Goal: Communication & Community: Answer question/provide support

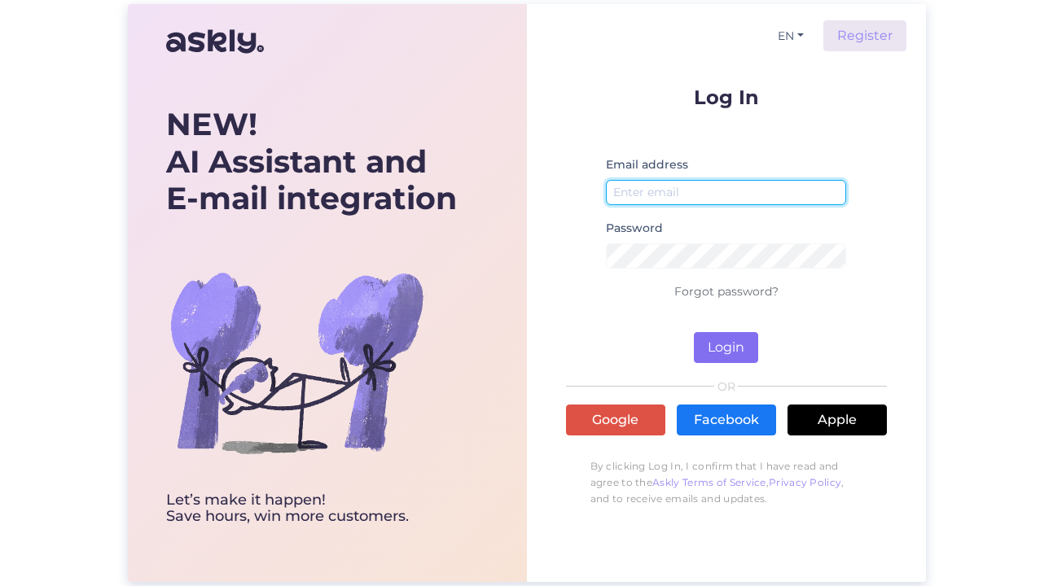
type input "[EMAIL_ADDRESS][DOMAIN_NAME]"
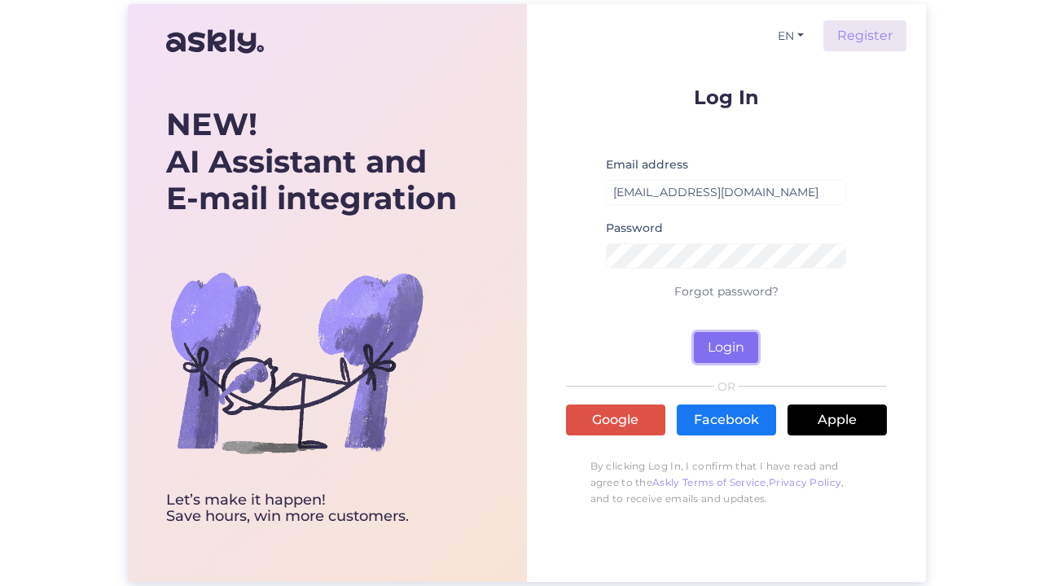
click at [712, 340] on button "Login" at bounding box center [726, 347] width 64 height 31
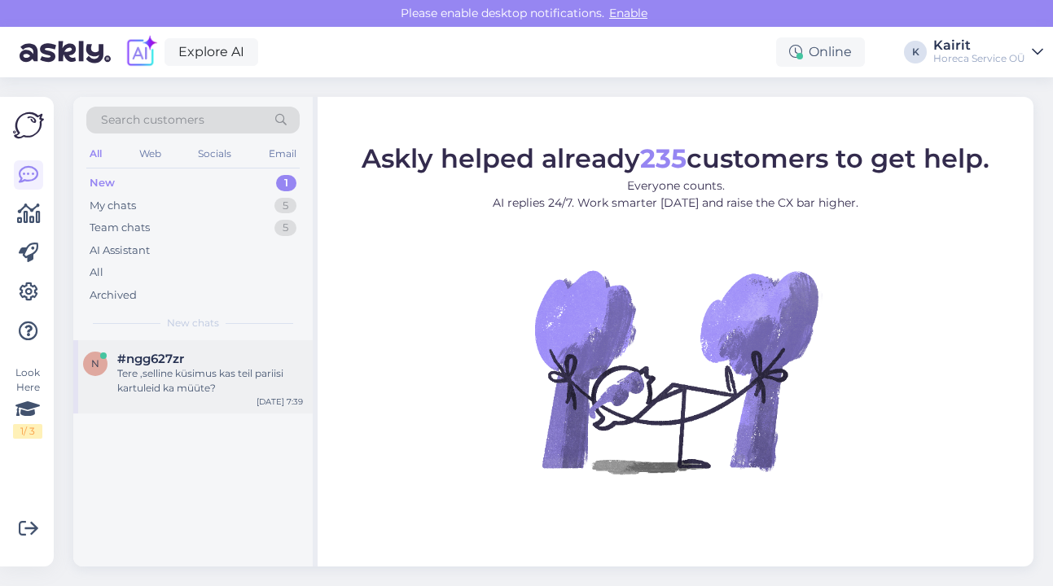
click at [209, 368] on div "Tere ,selline küsimus kas teil pariisi kartuleid ka müüte?" at bounding box center [210, 381] width 186 height 29
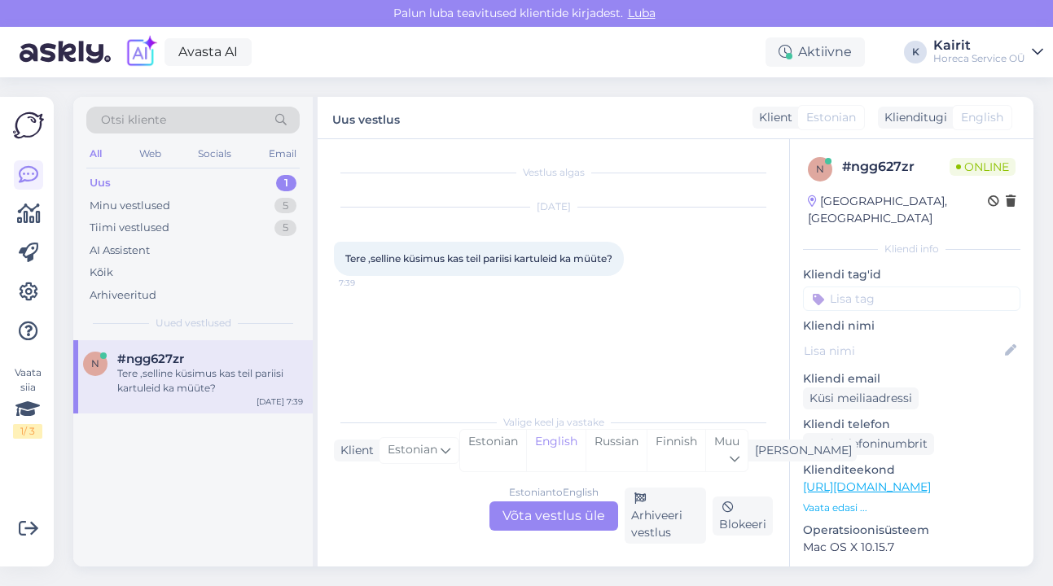
click at [579, 515] on div "Estonian to English Võta vestlus üle" at bounding box center [554, 516] width 129 height 29
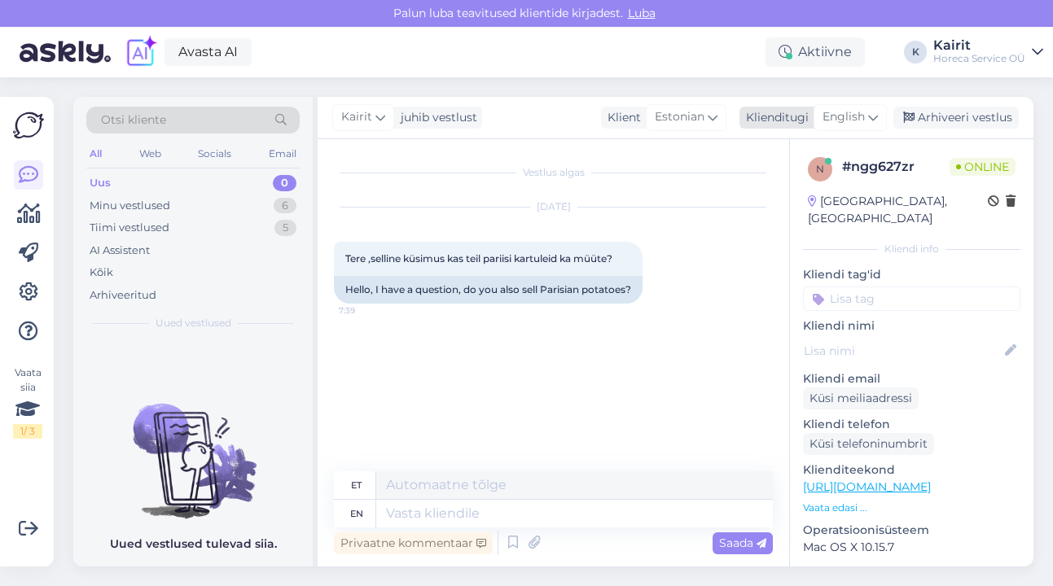
click at [859, 112] on span "English" at bounding box center [844, 117] width 42 height 18
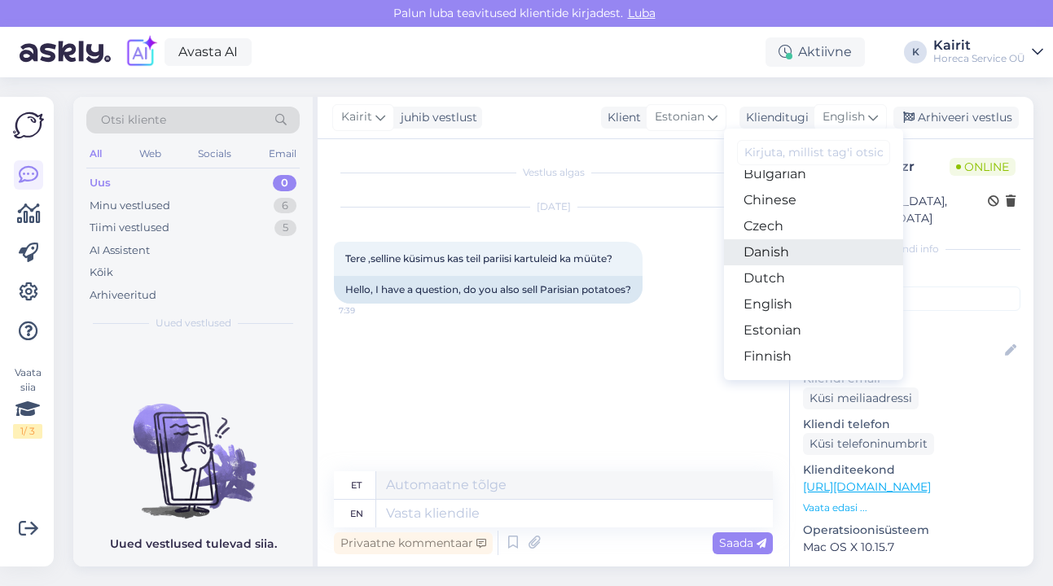
scroll to position [102, 0]
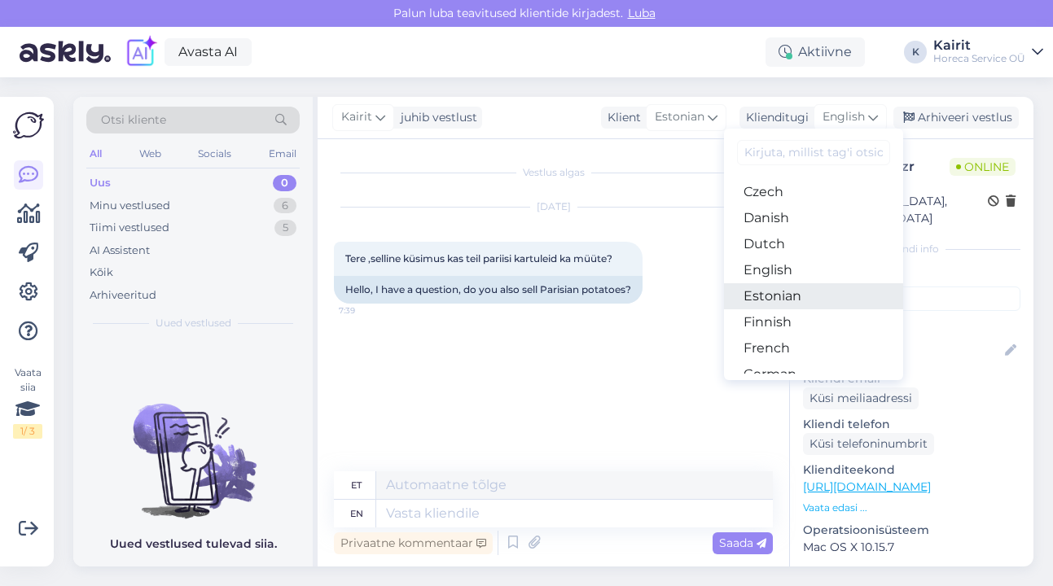
click at [806, 296] on link "Estonian" at bounding box center [813, 296] width 179 height 26
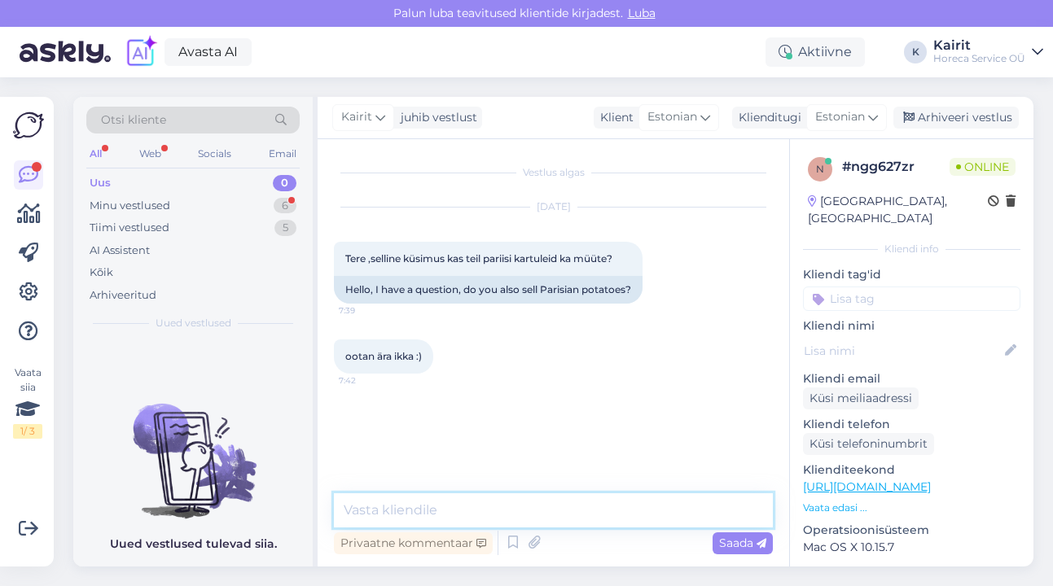
click at [507, 518] on textarea at bounding box center [553, 511] width 439 height 34
type textarea "Tere!"
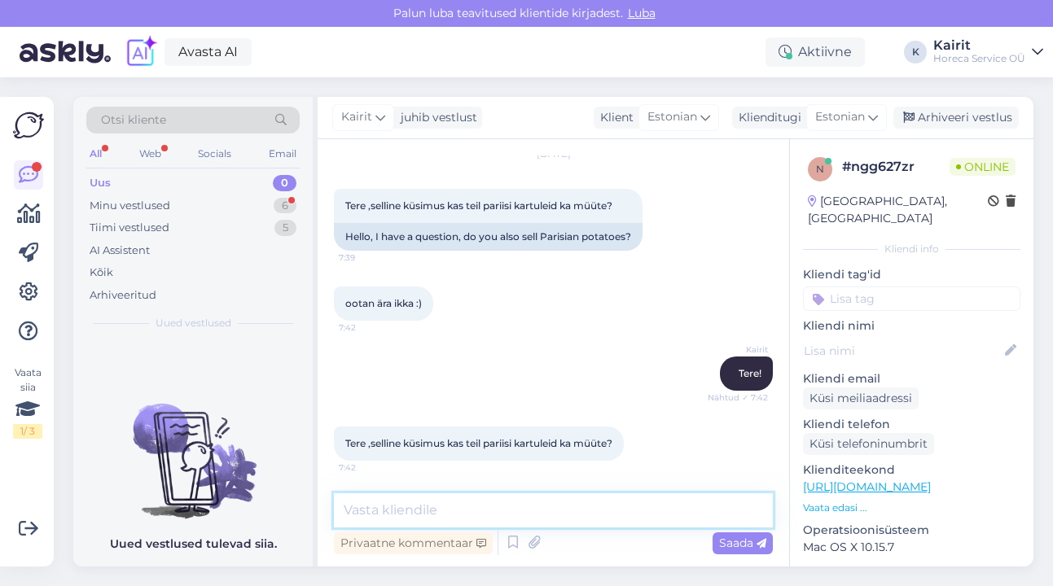
click at [474, 512] on textarea at bounding box center [553, 511] width 439 height 34
paste textarea "Kartul väike pestud kuni 4cm TTR3046"
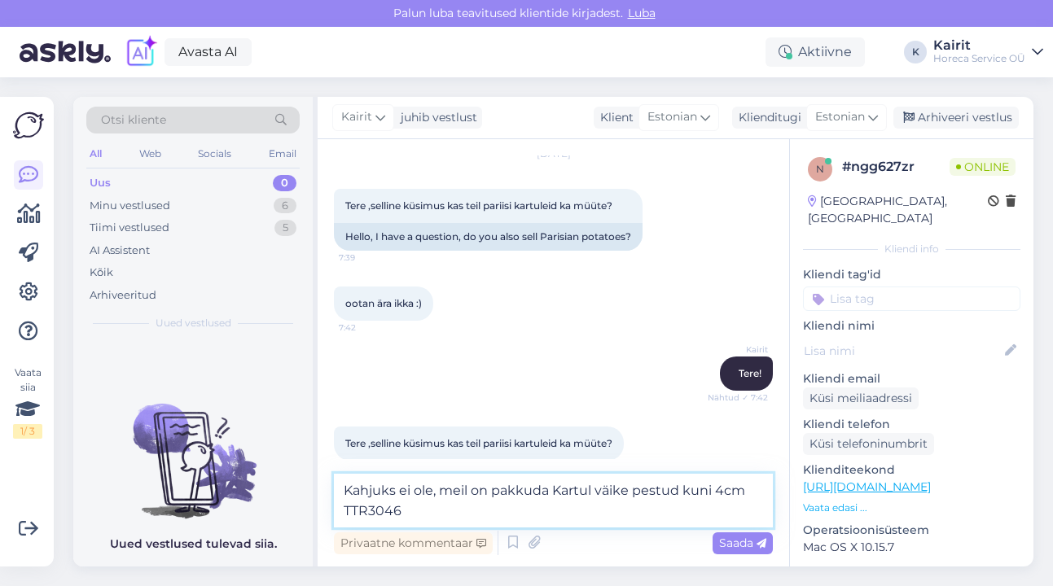
scroll to position [70, 0]
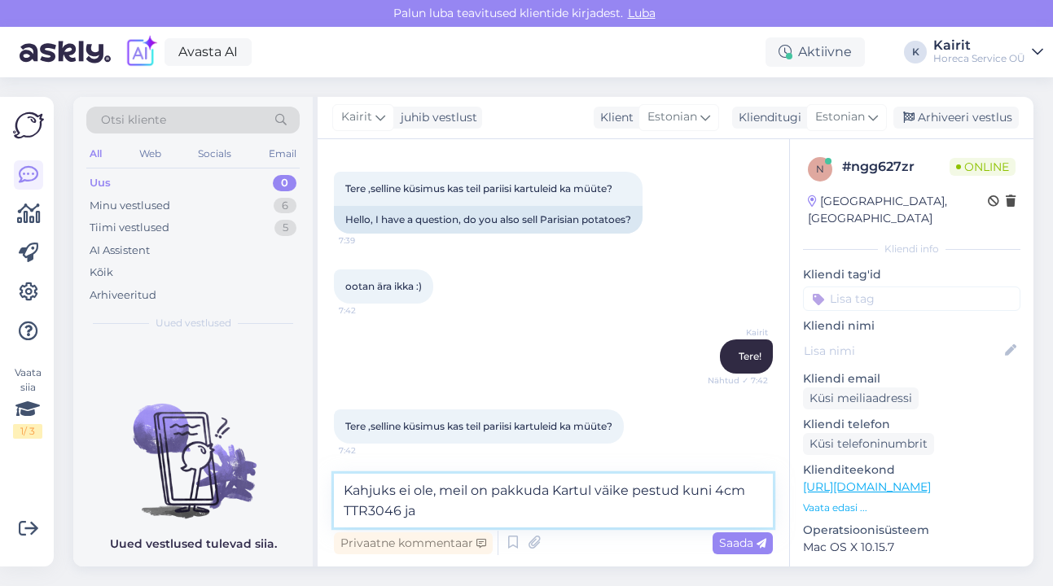
paste textarea "Kartul väike (hele)[PERSON_NAME]/Agata/[PERSON_NAME]"
type textarea "Kahjuks ei ole, meil on pakkuda Kartul väike pestud kuni 4cm TTR3046 ja Kartul …"
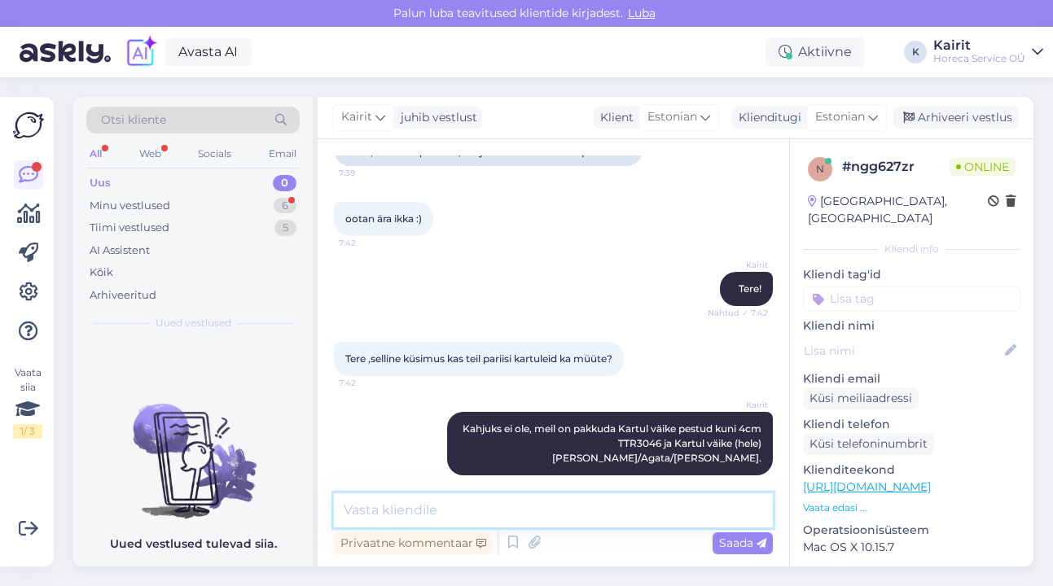
scroll to position [208, 0]
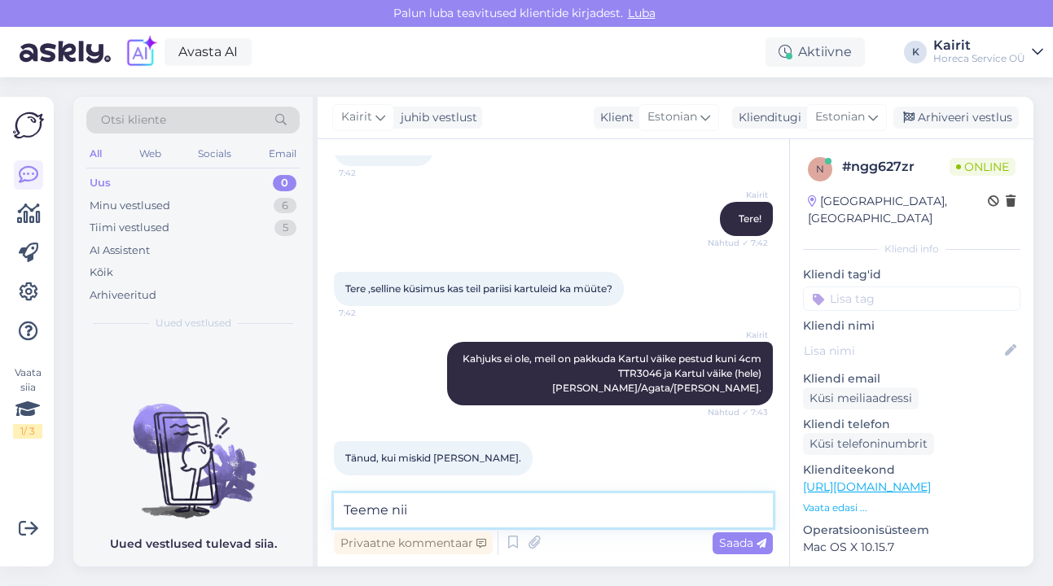
type textarea "Teeme nii."
